Goal: Find specific page/section: Find specific page/section

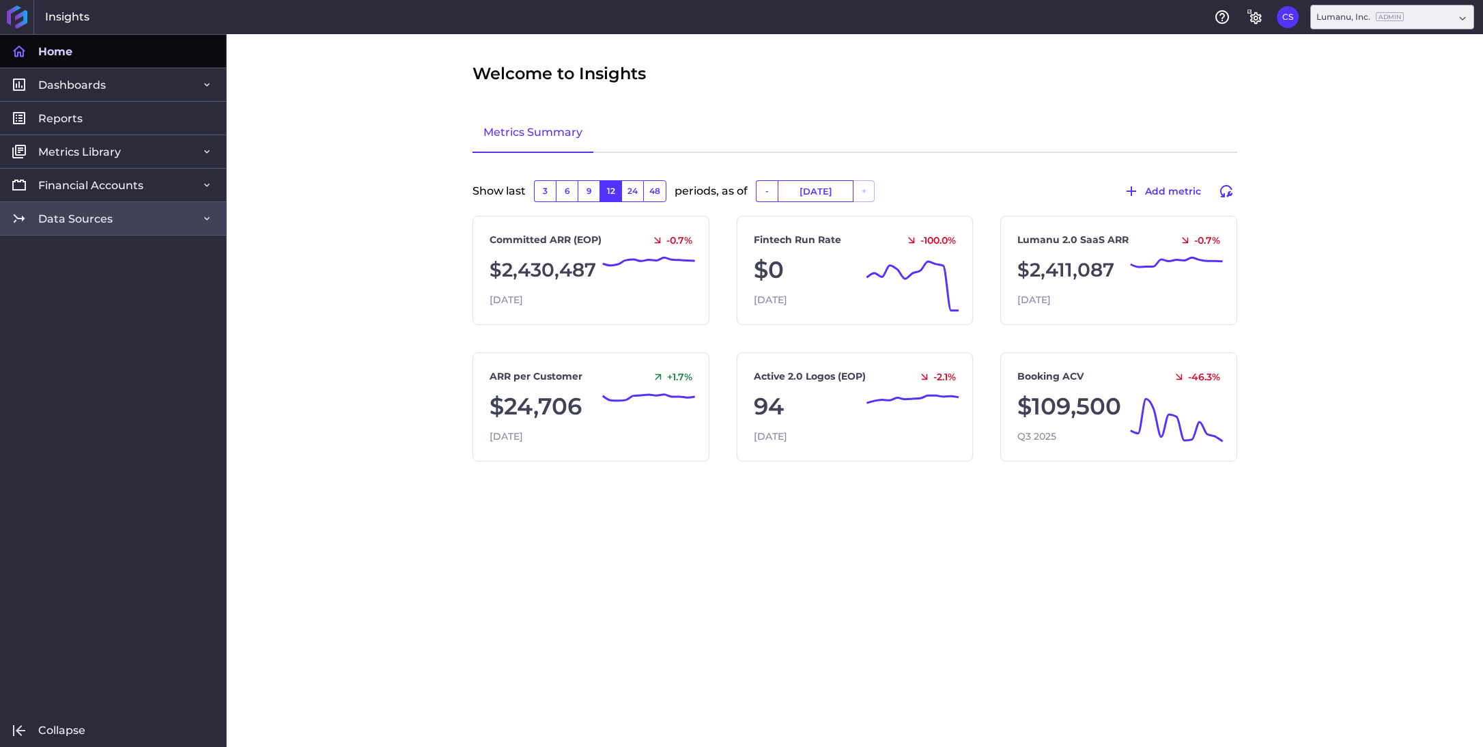
click at [70, 217] on span "Data Sources" at bounding box center [75, 219] width 74 height 14
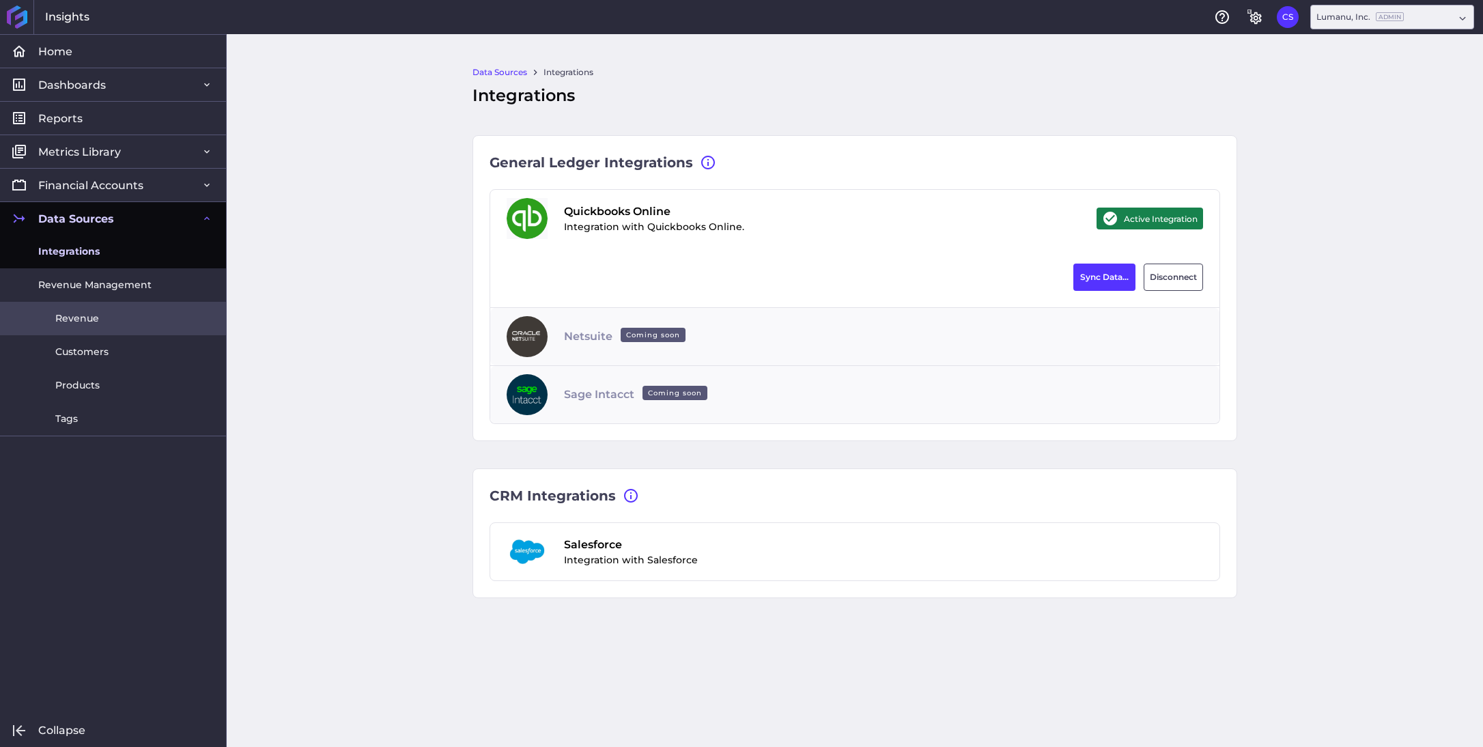
click at [76, 313] on span "Revenue" at bounding box center [77, 318] width 44 height 14
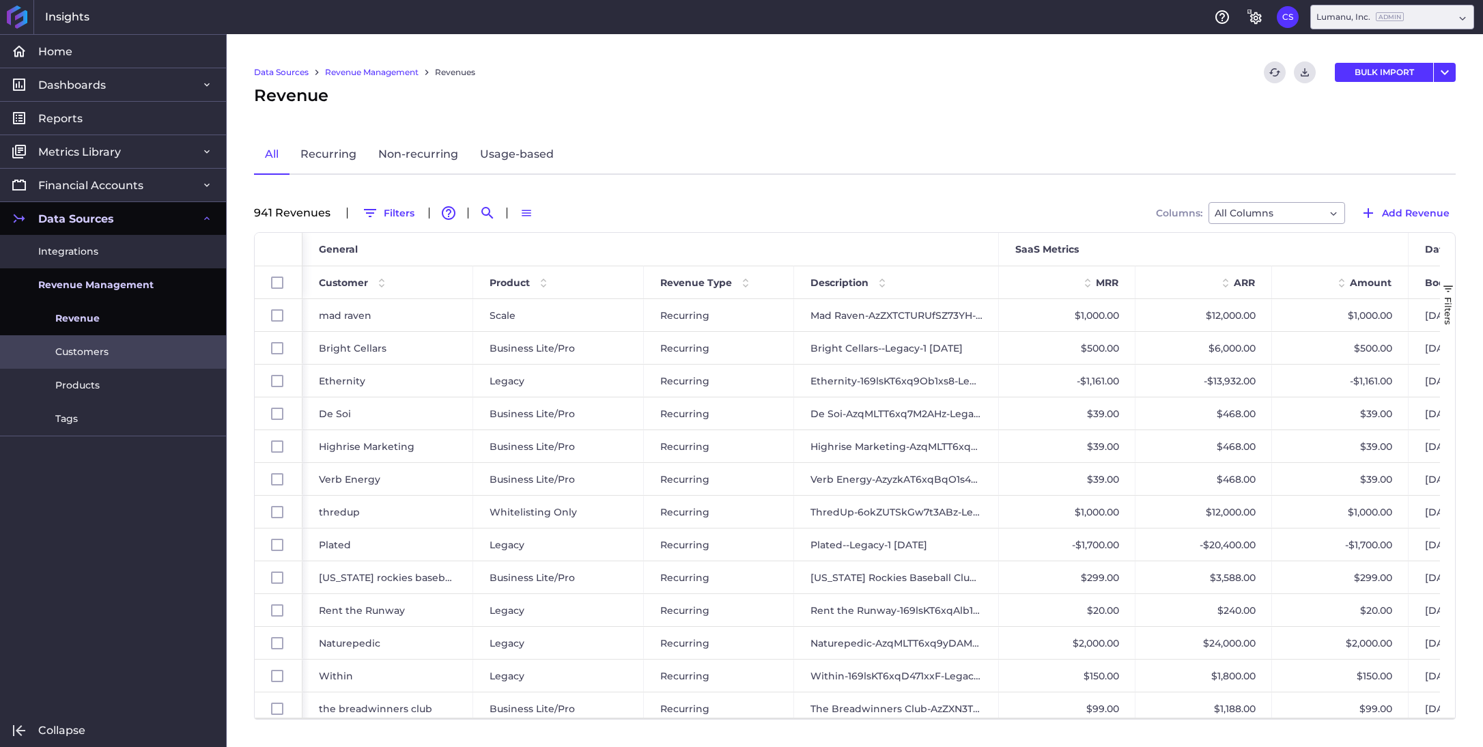
click at [77, 358] on span "Customers" at bounding box center [81, 352] width 53 height 14
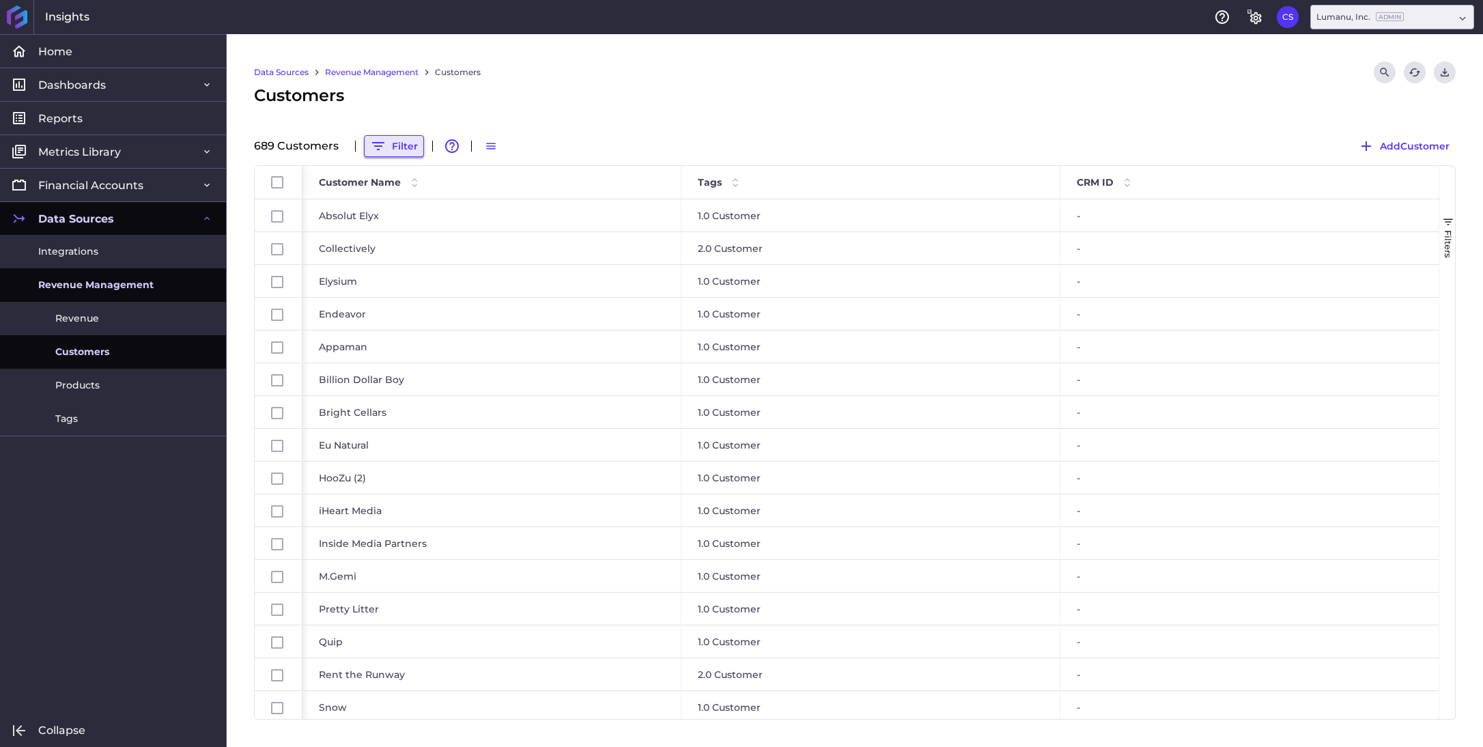
click at [400, 143] on button "Filter" at bounding box center [394, 146] width 60 height 22
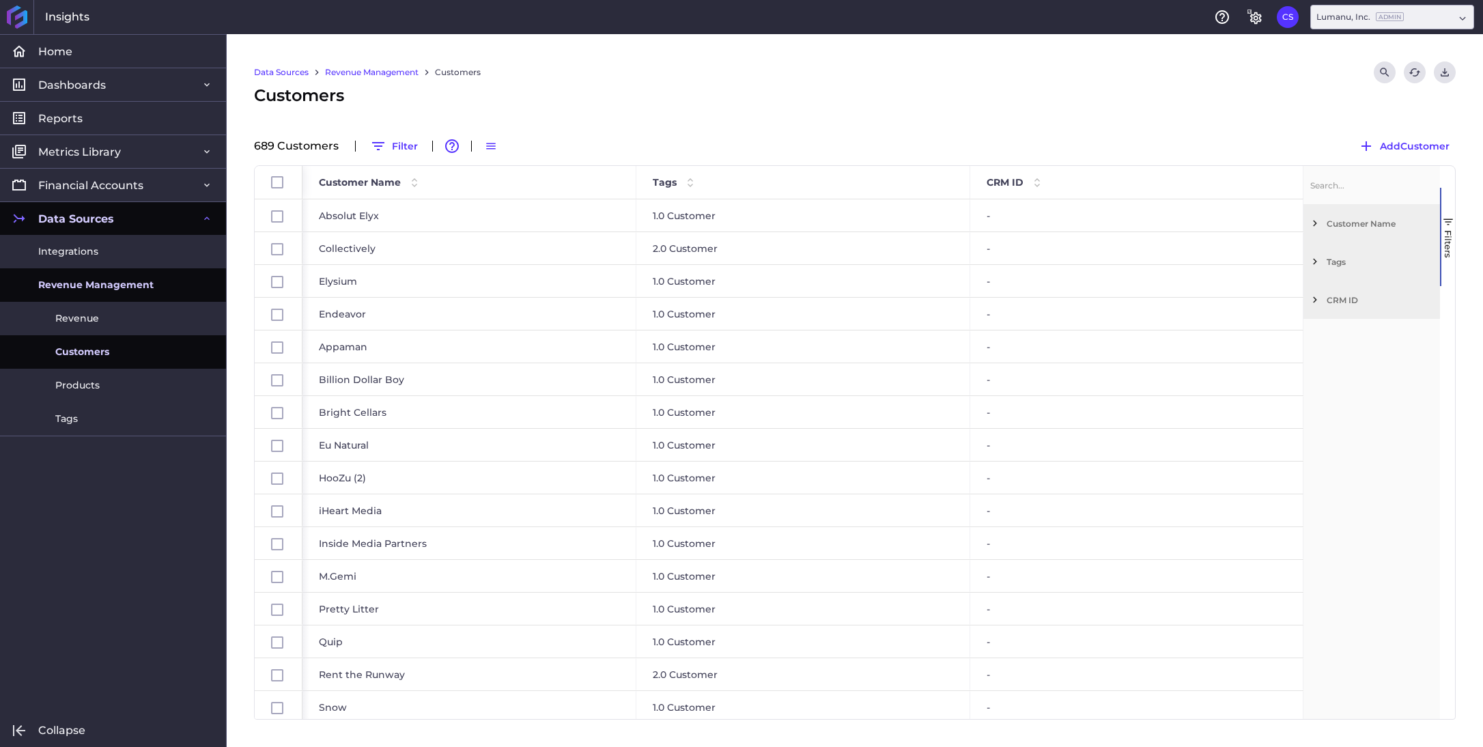
click at [1319, 219] on span "Filter List 3 Filters" at bounding box center [1315, 223] width 12 height 12
click at [1340, 304] on input "Filter Value" at bounding box center [1371, 306] width 120 height 27
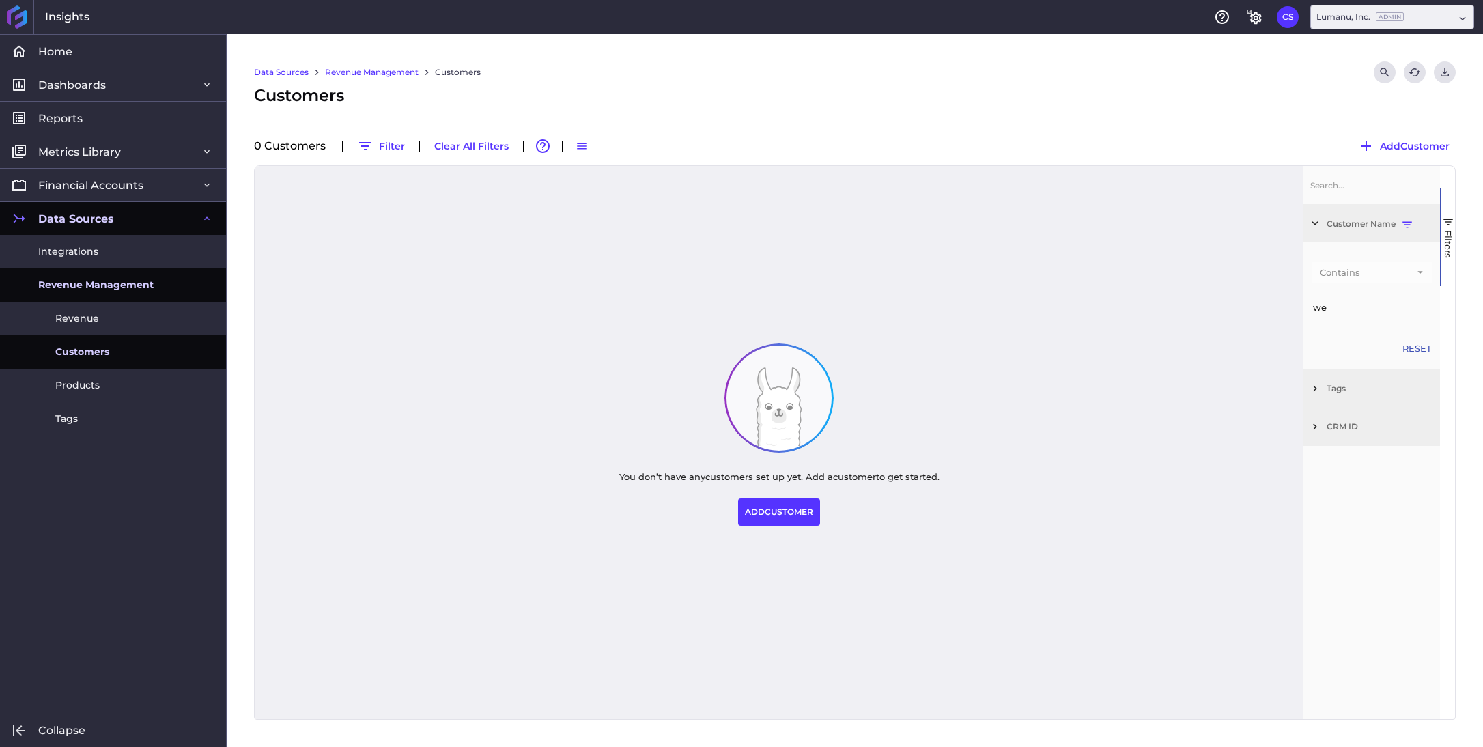
type input "w"
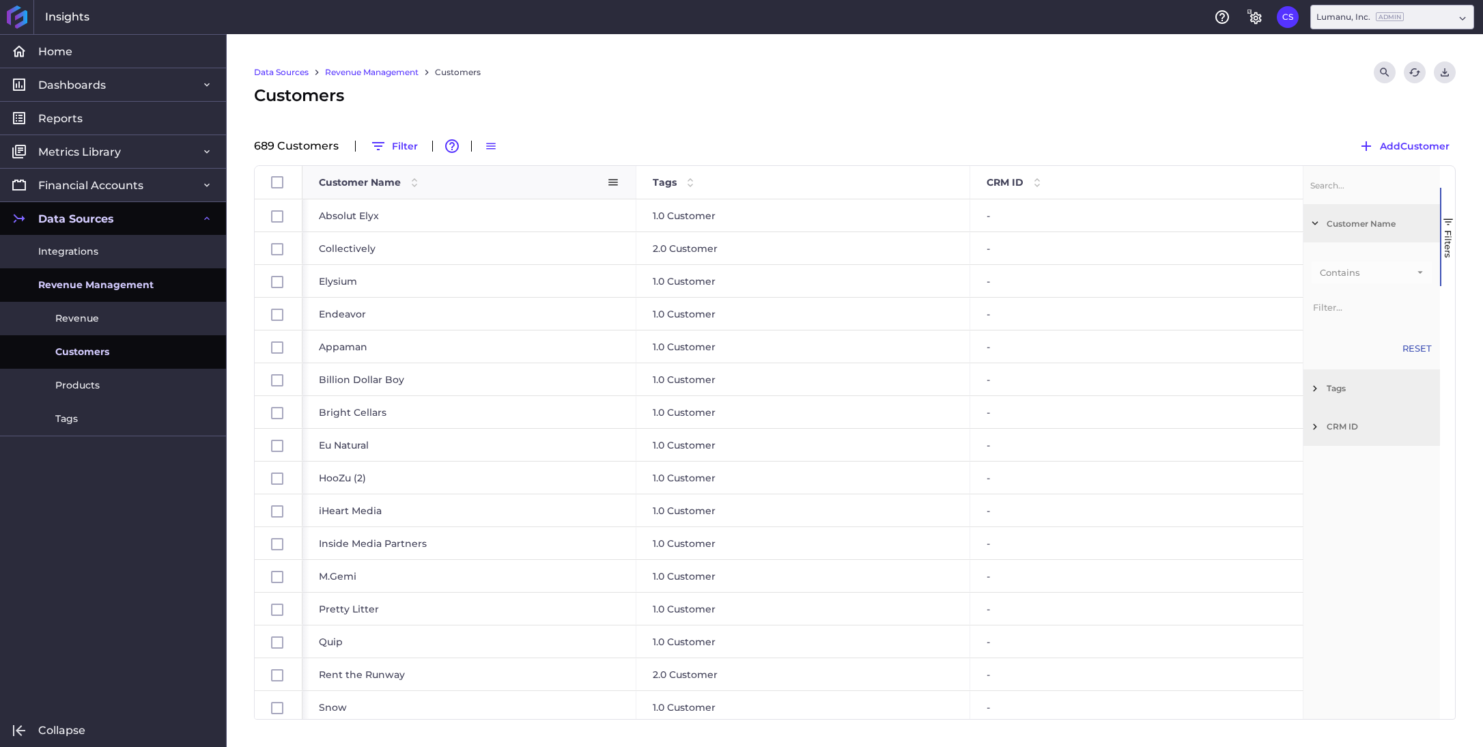
click at [412, 183] on span at bounding box center [414, 182] width 16 height 16
